Goal: Task Accomplishment & Management: Manage account settings

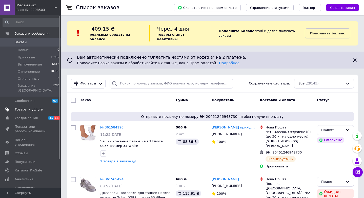
click at [38, 107] on span "Товары и услуги" at bounding box center [29, 109] width 29 height 5
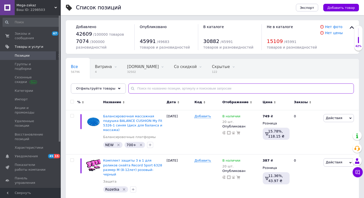
click at [149, 90] on input "text" at bounding box center [241, 89] width 226 height 10
paste input "ласты 7035 размер M"
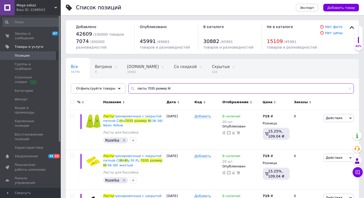
type input "ласты 7035 размер M"
click at [73, 102] on input "checkbox" at bounding box center [71, 101] width 3 height 3
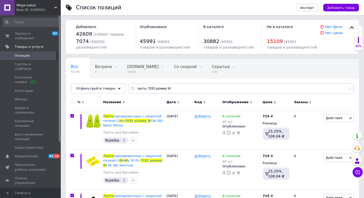
checkbox input "true"
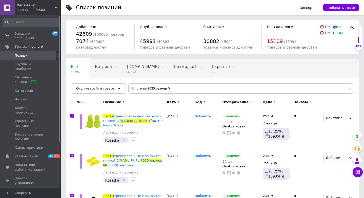
checkbox input "true"
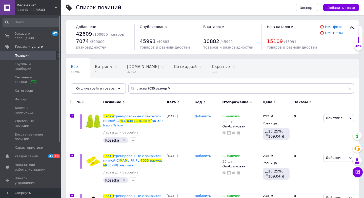
checkbox input "true"
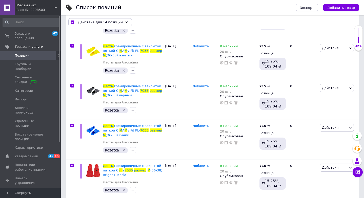
scroll to position [125, 0]
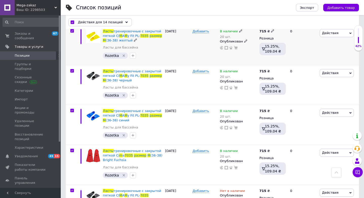
click at [71, 31] on input "checkbox" at bounding box center [71, 30] width 3 height 3
checkbox input "false"
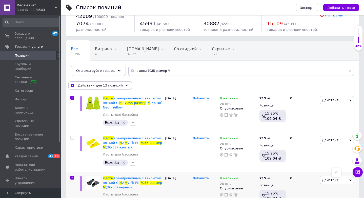
scroll to position [0, 0]
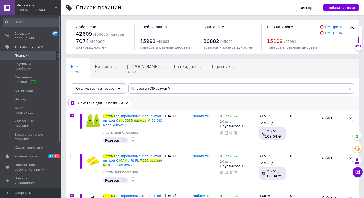
click at [72, 105] on div "Действия для 13 позиций" at bounding box center [100, 103] width 64 height 8
checkbox input "true"
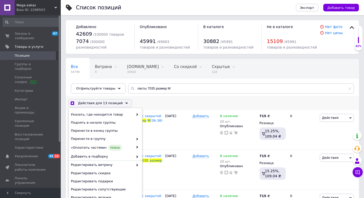
click at [72, 102] on input "checkbox" at bounding box center [72, 103] width 3 height 3
checkbox input "false"
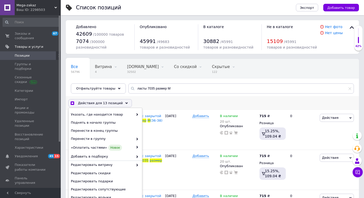
checkbox input "false"
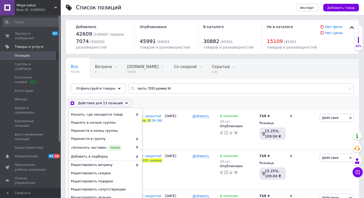
checkbox input "false"
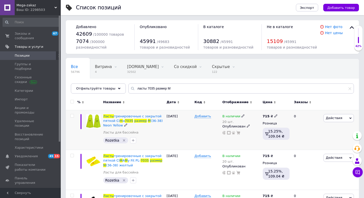
click at [73, 115] on input "checkbox" at bounding box center [71, 115] width 3 height 3
checkbox input "true"
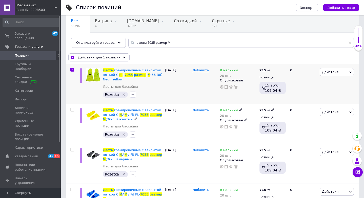
scroll to position [103, 0]
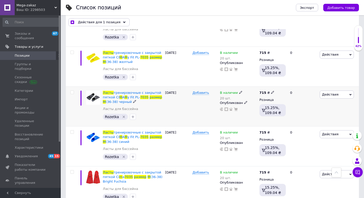
click at [72, 93] on input "checkbox" at bounding box center [71, 92] width 3 height 3
checkbox input "true"
click at [73, 131] on input "checkbox" at bounding box center [71, 132] width 3 height 3
checkbox input "true"
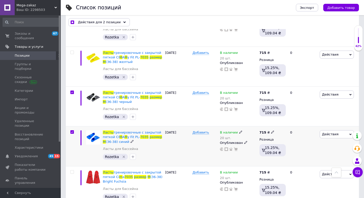
checkbox input "true"
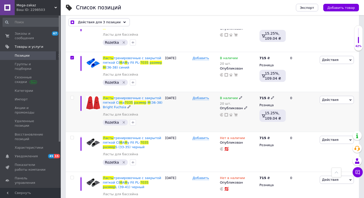
click at [73, 98] on input "checkbox" at bounding box center [71, 97] width 3 height 3
checkbox input "true"
click at [111, 22] on span "Действия для 4 позиции" at bounding box center [99, 22] width 43 height 5
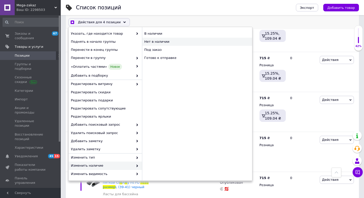
click at [162, 41] on div "Нет в наличии" at bounding box center [197, 42] width 110 height 8
checkbox input "true"
checkbox input "false"
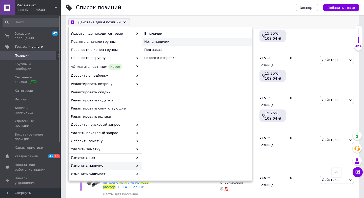
checkbox input "false"
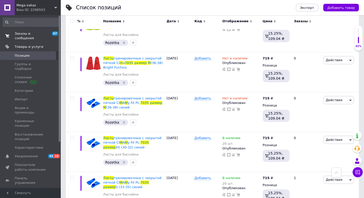
click at [28, 36] on span "Заказы и сообщения" at bounding box center [31, 35] width 32 height 9
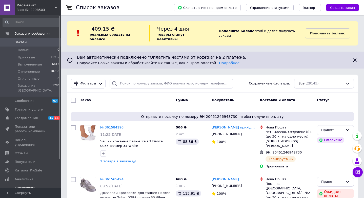
click at [38, 138] on span "Панель управления" at bounding box center [31, 142] width 32 height 9
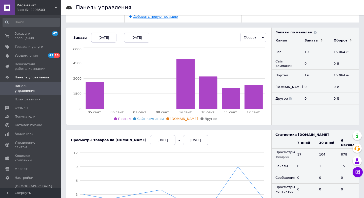
scroll to position [65, 0]
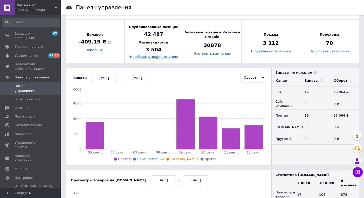
click at [251, 82] on span "Оборот" at bounding box center [253, 78] width 26 height 10
click at [251, 89] on li "Заказы" at bounding box center [254, 88] width 26 height 7
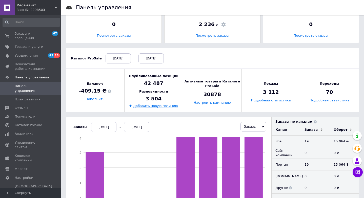
scroll to position [0, 0]
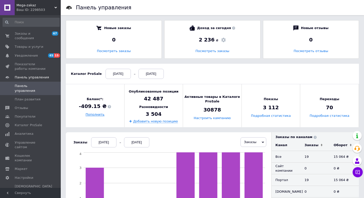
click at [100, 113] on link "Пополнить" at bounding box center [95, 115] width 19 height 4
